Goal: Find specific page/section: Find specific page/section

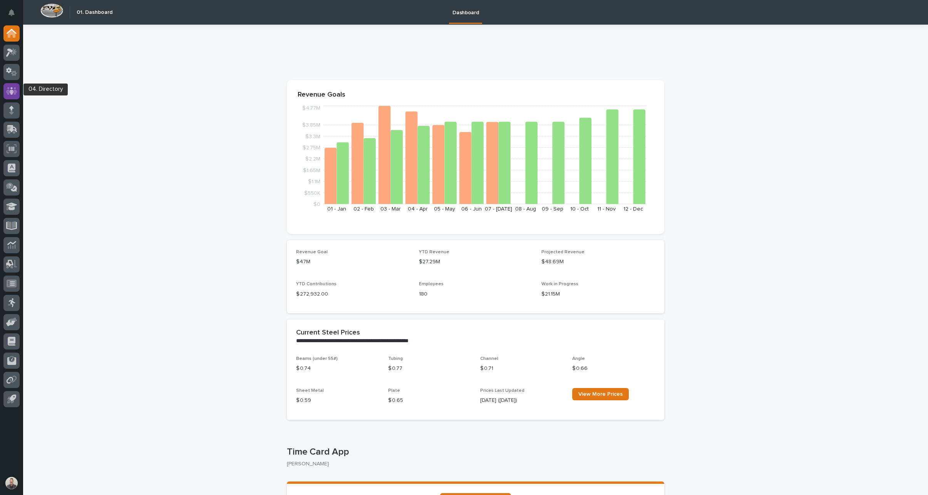
click at [10, 91] on icon at bounding box center [11, 91] width 11 height 9
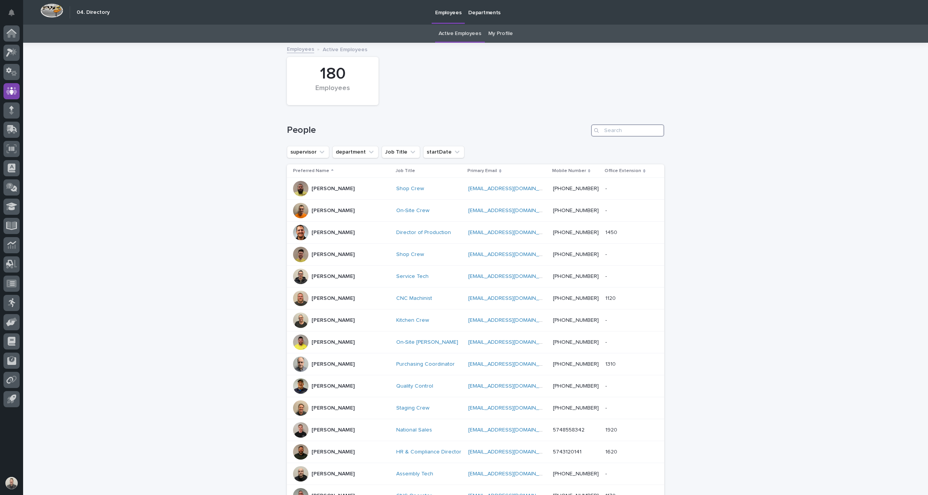
click at [619, 136] on input "Search" at bounding box center [627, 130] width 73 height 12
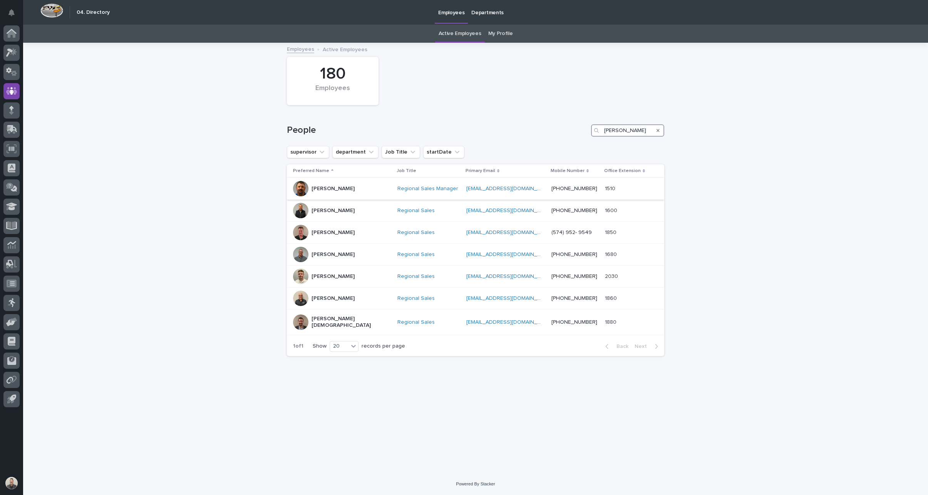
type input "[PERSON_NAME]"
click at [338, 192] on p "[PERSON_NAME]" at bounding box center [333, 189] width 43 height 7
click at [15, 33] on icon at bounding box center [12, 31] width 10 height 5
